Goal: Information Seeking & Learning: Learn about a topic

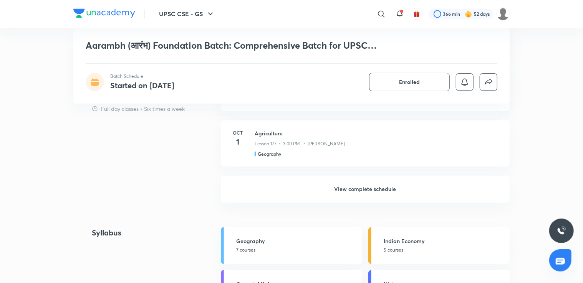
scroll to position [774, 0]
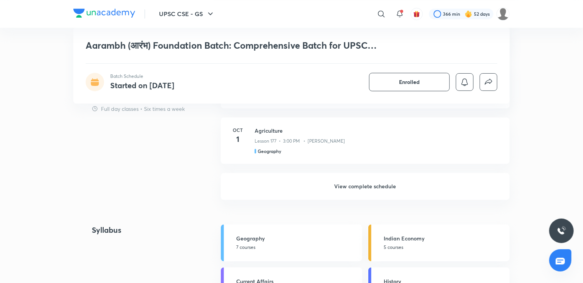
click at [439, 191] on h6 "View complete schedule" at bounding box center [365, 186] width 289 height 27
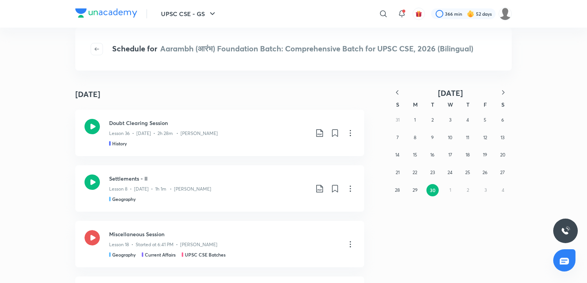
click at [397, 91] on icon "button" at bounding box center [397, 92] width 2 height 4
click at [450, 172] on abbr "20" at bounding box center [450, 173] width 5 height 6
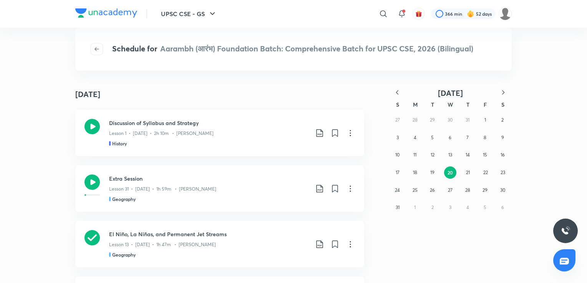
click at [396, 93] on icon "button" at bounding box center [397, 93] width 8 height 8
click at [398, 171] on abbr "20" at bounding box center [397, 173] width 5 height 6
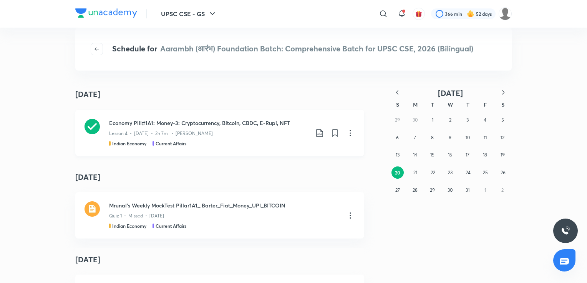
click at [206, 143] on div "Indian Economy Current Affairs" at bounding box center [209, 143] width 200 height 7
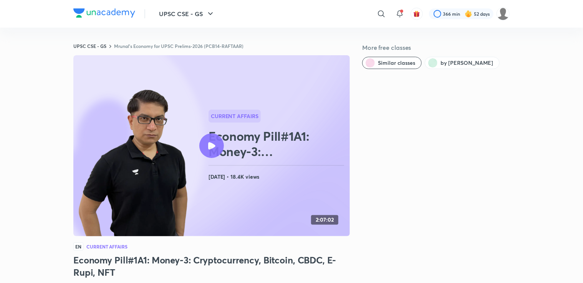
click at [218, 148] on div at bounding box center [211, 146] width 25 height 25
